Goal: Task Accomplishment & Management: Manage account settings

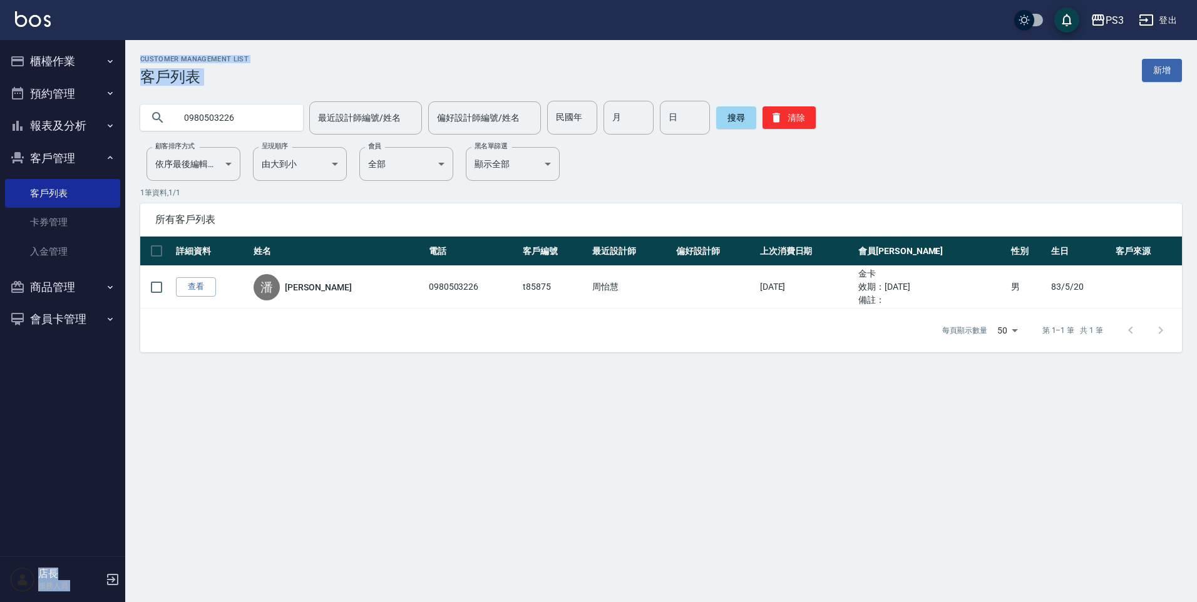
click at [78, 163] on button "客戶管理" at bounding box center [62, 158] width 115 height 33
click at [83, 162] on button "客戶管理" at bounding box center [62, 158] width 115 height 33
click at [250, 119] on input "0980503226" at bounding box center [234, 118] width 118 height 34
type input "0"
click at [205, 118] on input "江億" at bounding box center [234, 118] width 118 height 34
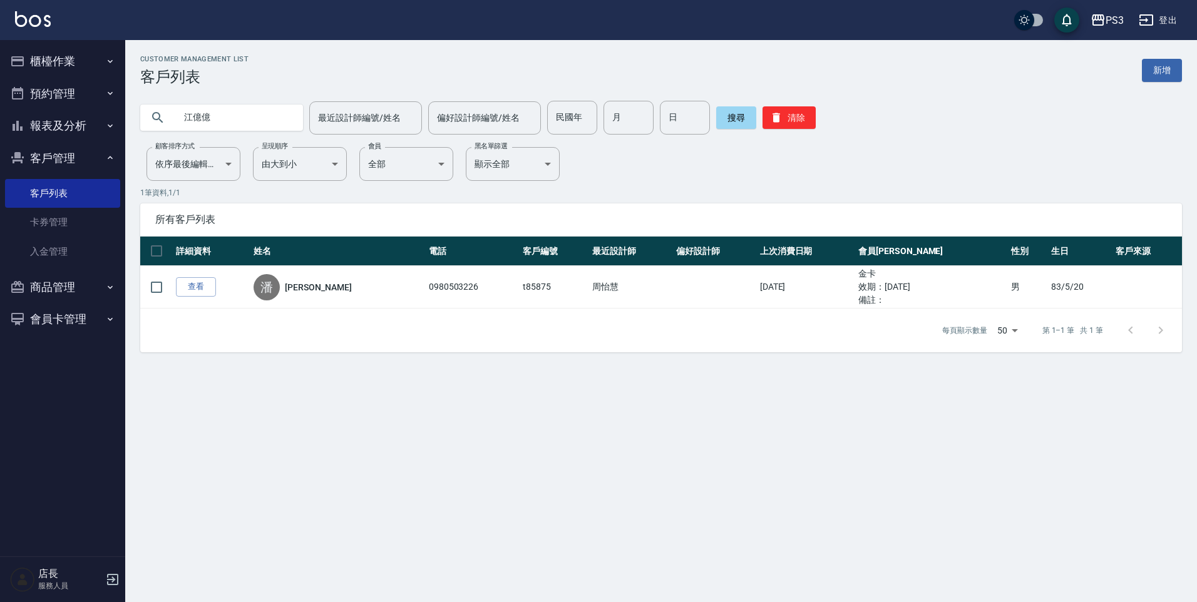
click at [212, 118] on input "江億億" at bounding box center [234, 118] width 118 height 34
type input "[PERSON_NAME]"
click at [730, 123] on button "搜尋" at bounding box center [736, 117] width 40 height 23
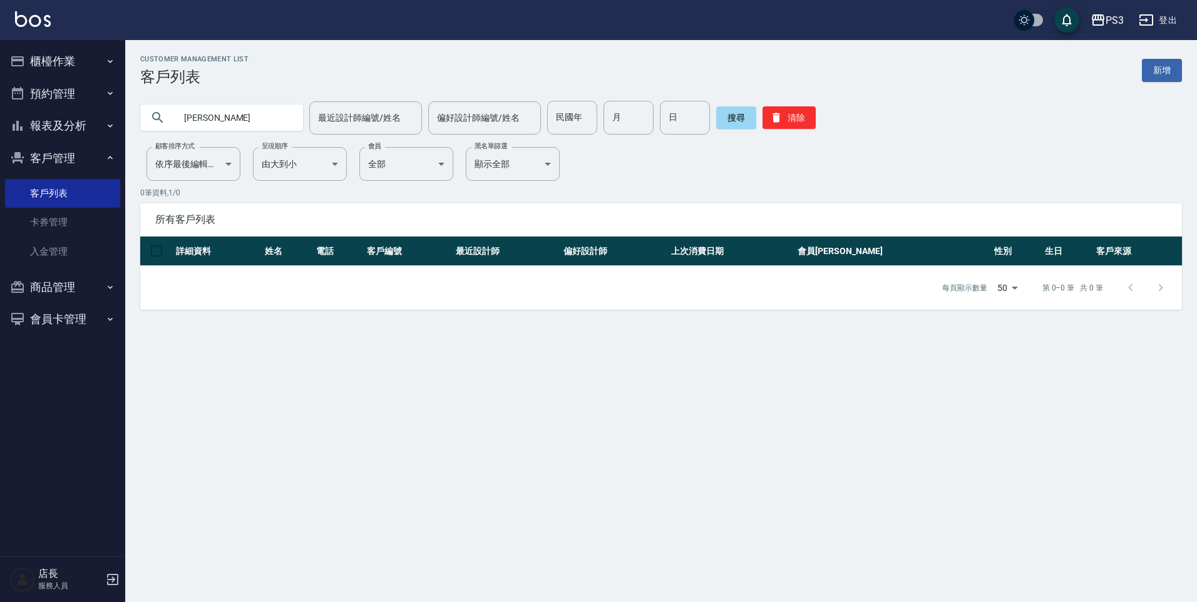
drag, startPoint x: 218, startPoint y: 123, endPoint x: 101, endPoint y: 145, distance: 118.5
click at [101, 145] on div "PS3 登出 櫃檯作業 打帳單 帳單列表 材料自購登錄 排班表 現場電腦打卡 預約管理 預約管理 單日預約紀錄 單週預約紀錄 報表及分析 報表目錄 店家日報表…" at bounding box center [598, 301] width 1197 height 602
drag, startPoint x: 485, startPoint y: 539, endPoint x: 361, endPoint y: 496, distance: 130.7
click at [485, 539] on div "Customer Management List 客戶列表 新增 [PERSON_NAME] 最近設計師編號/姓名 最近設計師編號/姓名 偏好設計師編號/姓名…" at bounding box center [598, 301] width 1197 height 602
click at [34, 12] on img at bounding box center [33, 19] width 36 height 16
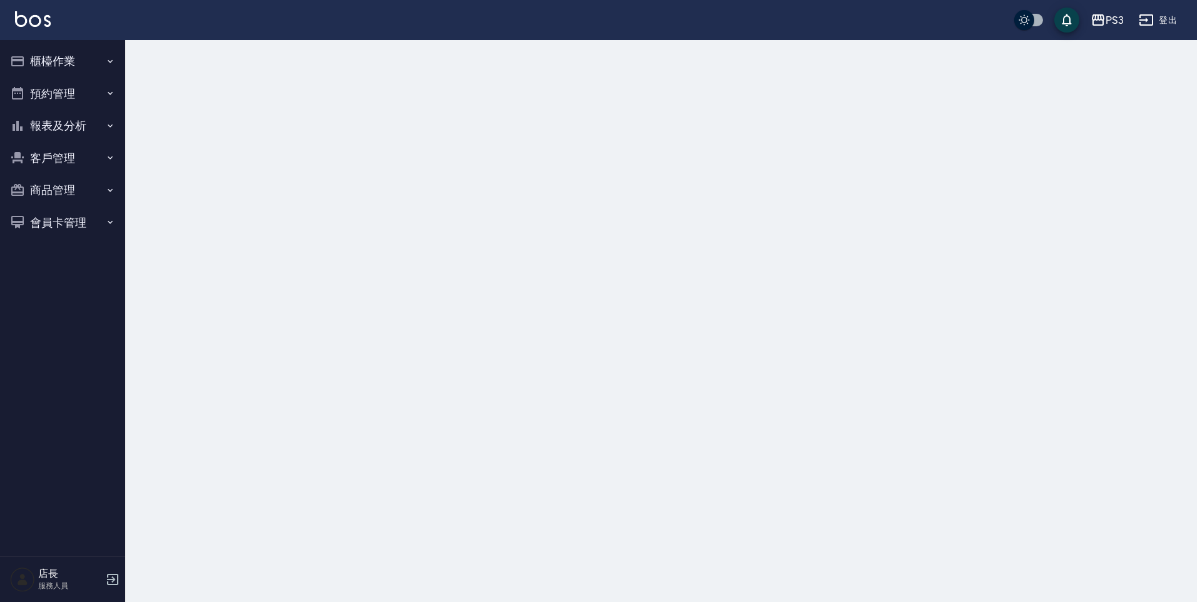
click at [68, 158] on button "客戶管理" at bounding box center [62, 158] width 115 height 33
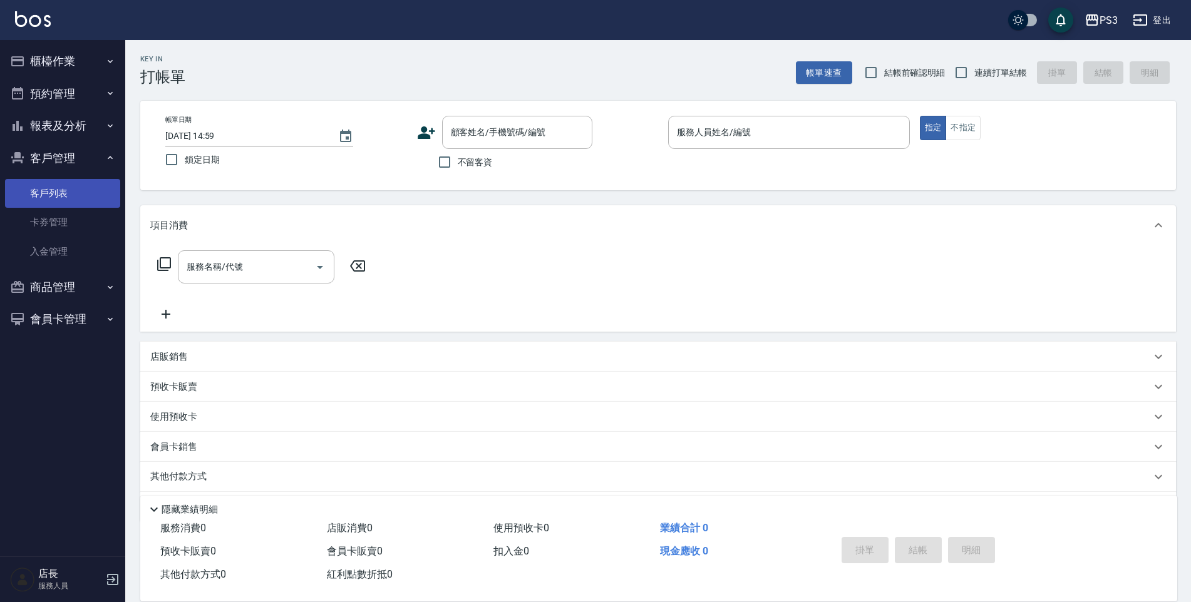
click at [76, 195] on link "客戶列表" at bounding box center [62, 193] width 115 height 29
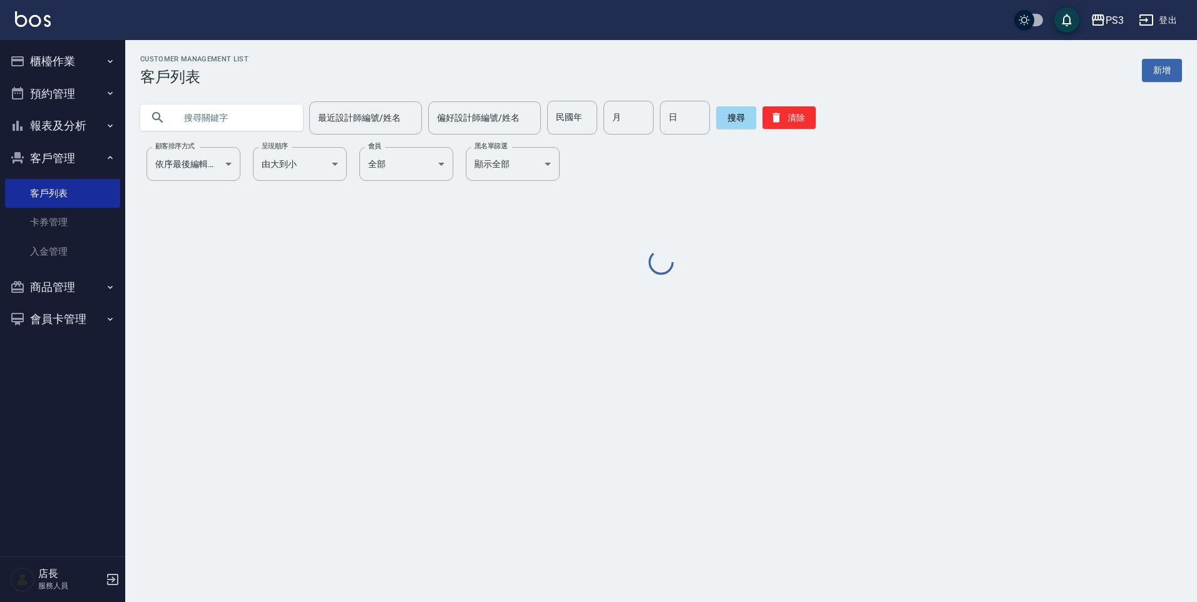
click at [239, 116] on input "text" at bounding box center [234, 118] width 118 height 34
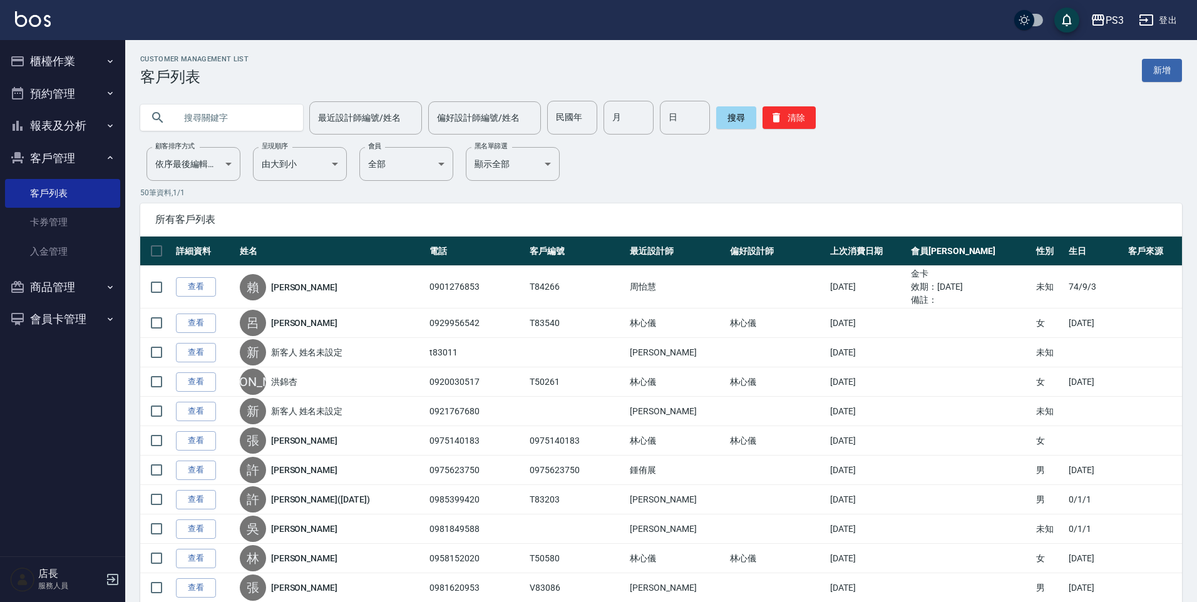
click at [222, 115] on input "text" at bounding box center [234, 118] width 118 height 34
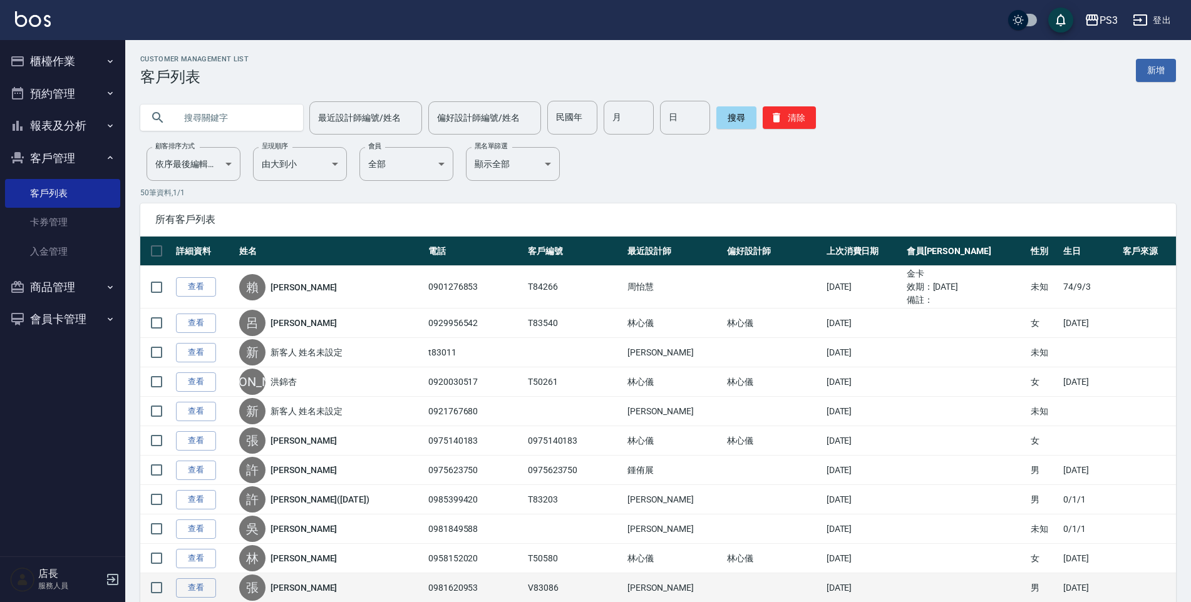
paste input "[PERSON_NAME]"
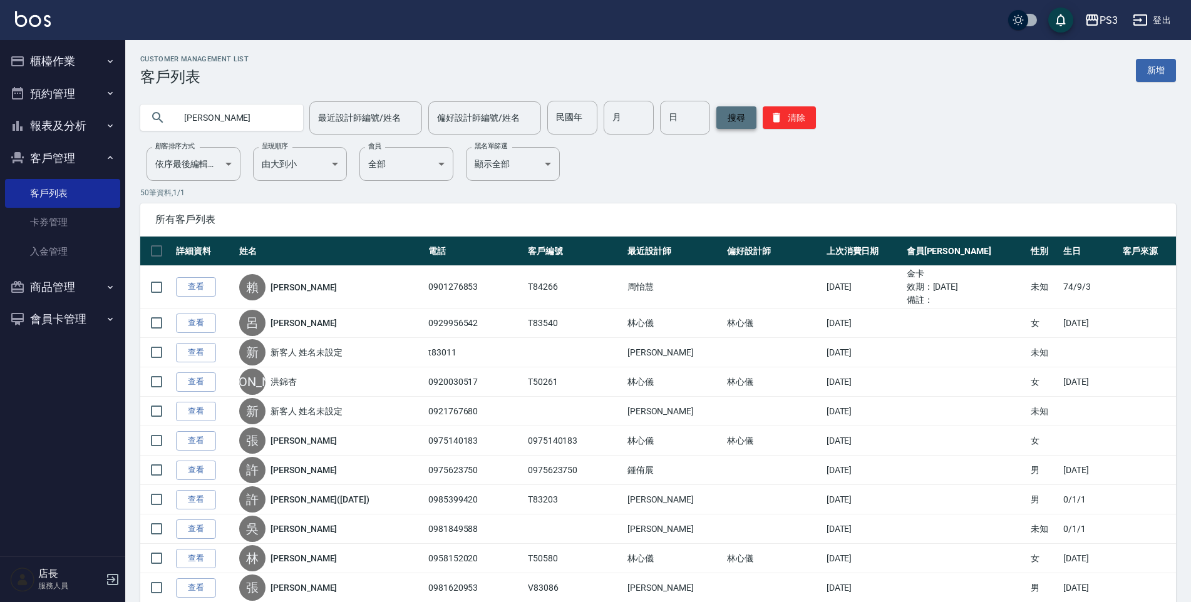
click at [736, 118] on button "搜尋" at bounding box center [736, 117] width 40 height 23
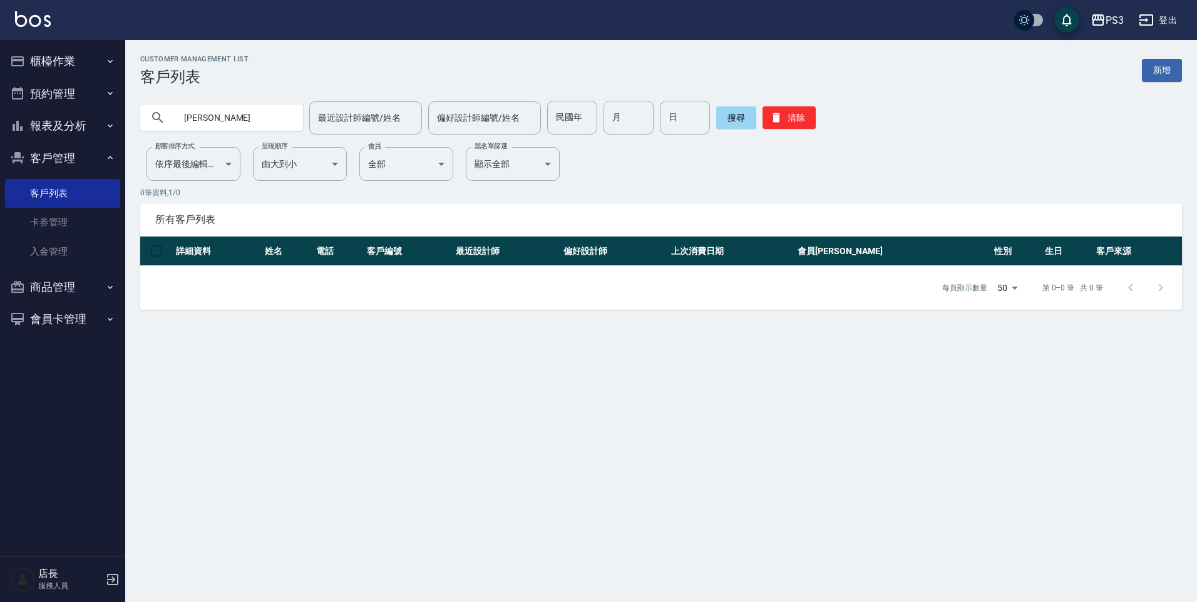
drag, startPoint x: 246, startPoint y: 122, endPoint x: 187, endPoint y: 500, distance: 382.8
click at [111, 110] on div "PS3 登出 櫃檯作業 打帳單 帳單列表 材料自購登錄 排班表 現場電腦打卡 預約管理 預約管理 單日預約紀錄 單週預約紀錄 報表及分析 報表目錄 店家日報表…" at bounding box center [598, 301] width 1197 height 602
type input "\"
type input "0988111825"
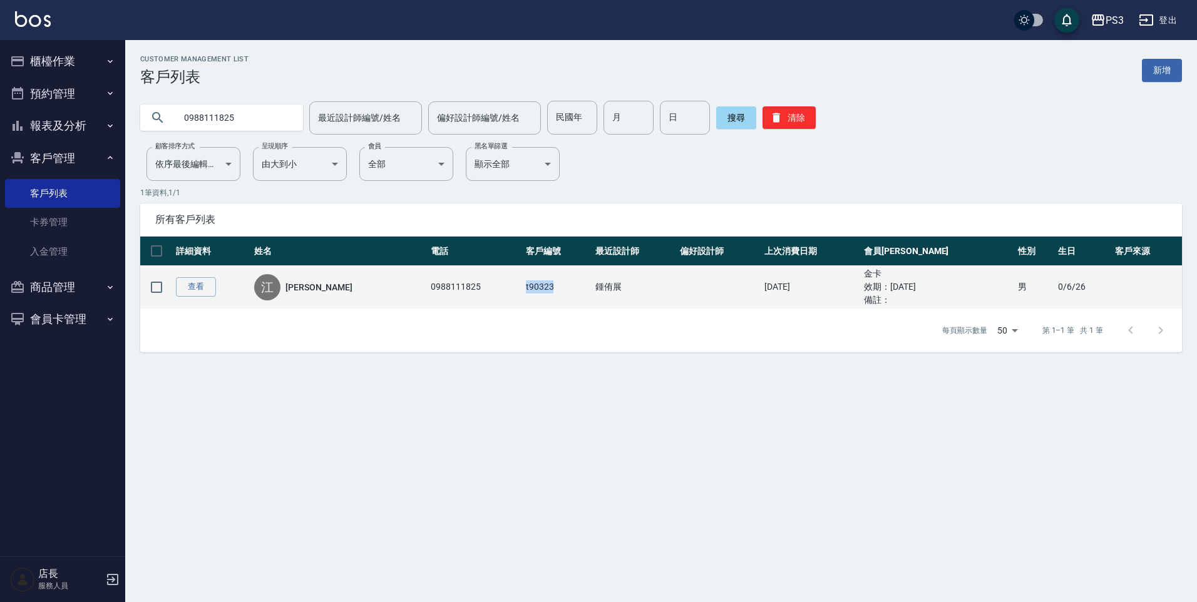
drag, startPoint x: 483, startPoint y: 291, endPoint x: 517, endPoint y: 294, distance: 34.6
click at [523, 294] on td "t90323" at bounding box center [558, 287] width 70 height 43
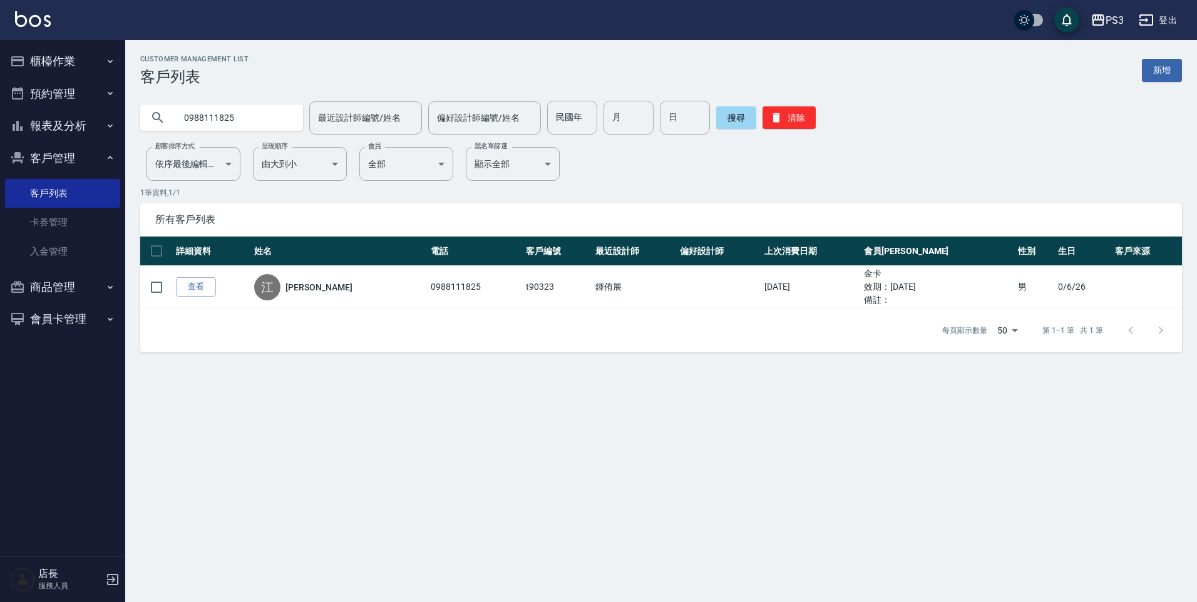
click at [504, 379] on div "Customer Management List 客戶列表 新增 0988111825 最近設計師編號/姓名 最近設計師編號/姓名 偏好設計師編號/姓名 偏好…" at bounding box center [598, 301] width 1197 height 602
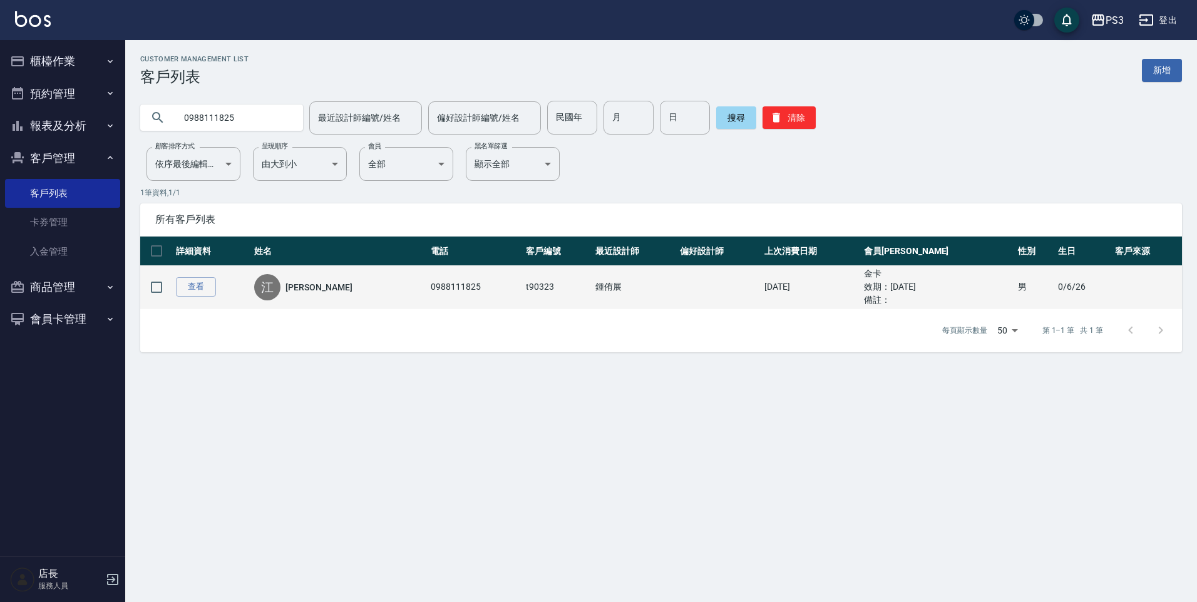
drag, startPoint x: 877, startPoint y: 289, endPoint x: 943, endPoint y: 285, distance: 65.9
click at [943, 285] on ul "效期： [DATE]" at bounding box center [938, 287] width 148 height 13
